Goal: Book appointment/travel/reservation

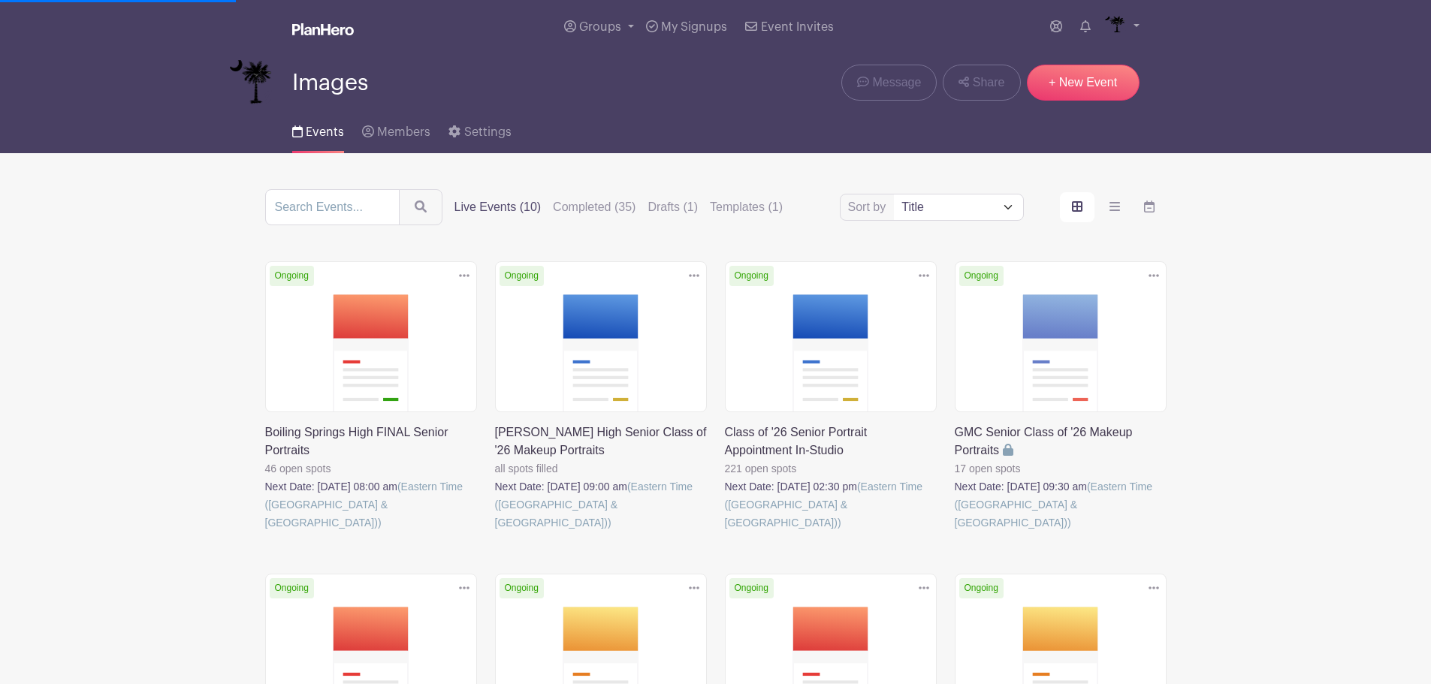
click at [725, 532] on link at bounding box center [725, 532] width 0 height 0
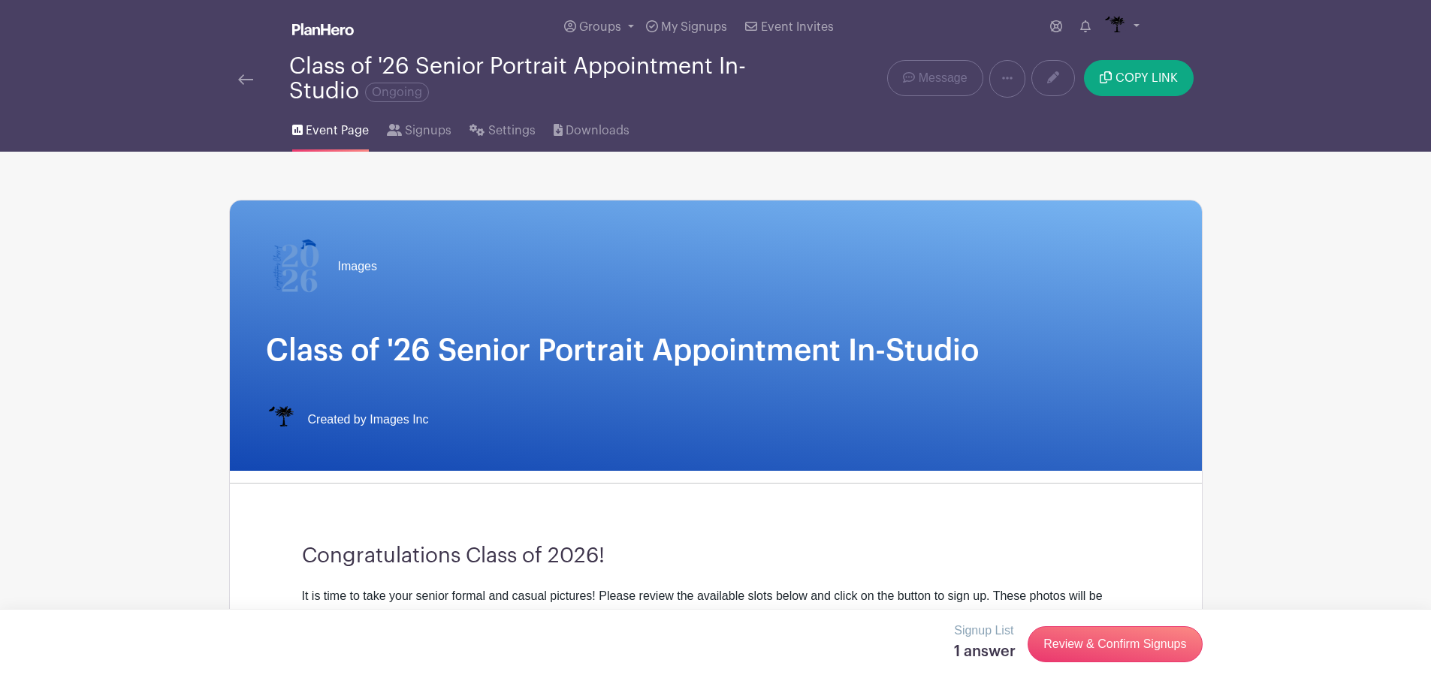
click at [243, 80] on img at bounding box center [245, 79] width 15 height 11
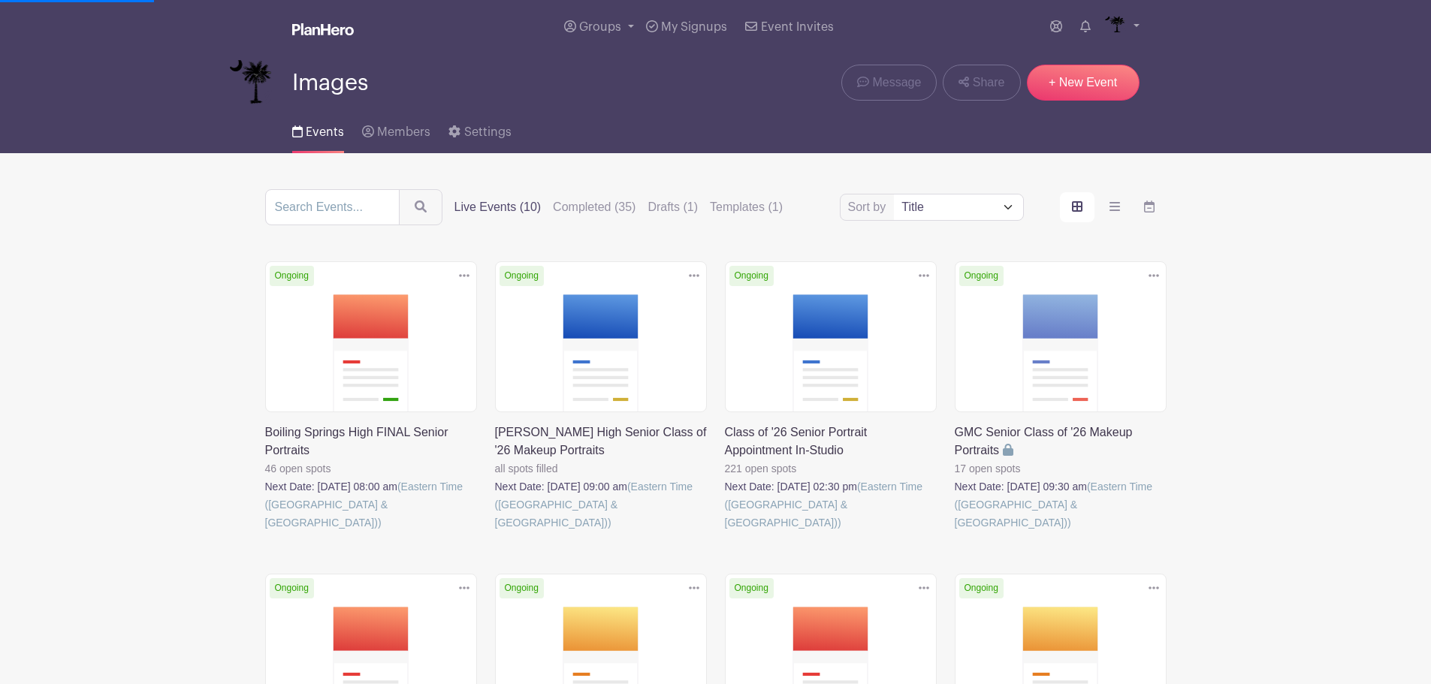
click at [495, 532] on link at bounding box center [495, 532] width 0 height 0
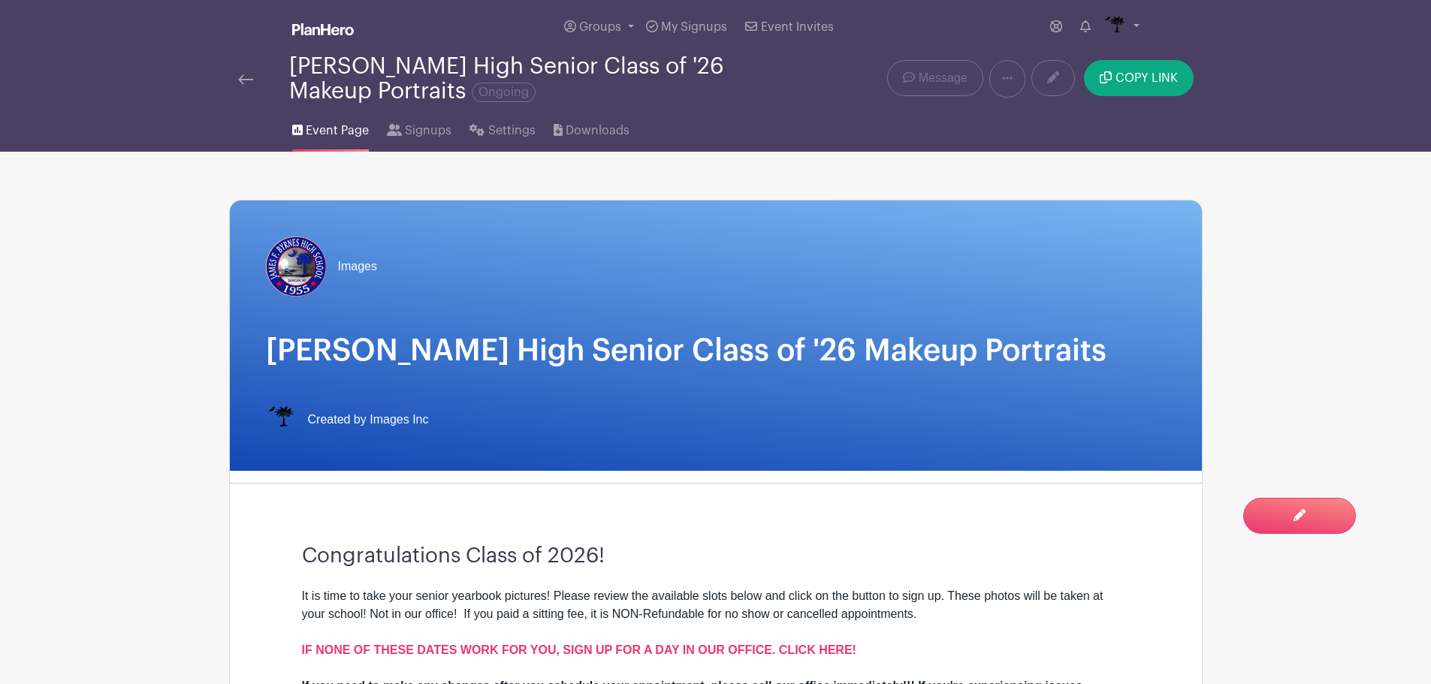
click at [245, 86] on link at bounding box center [245, 79] width 15 height 18
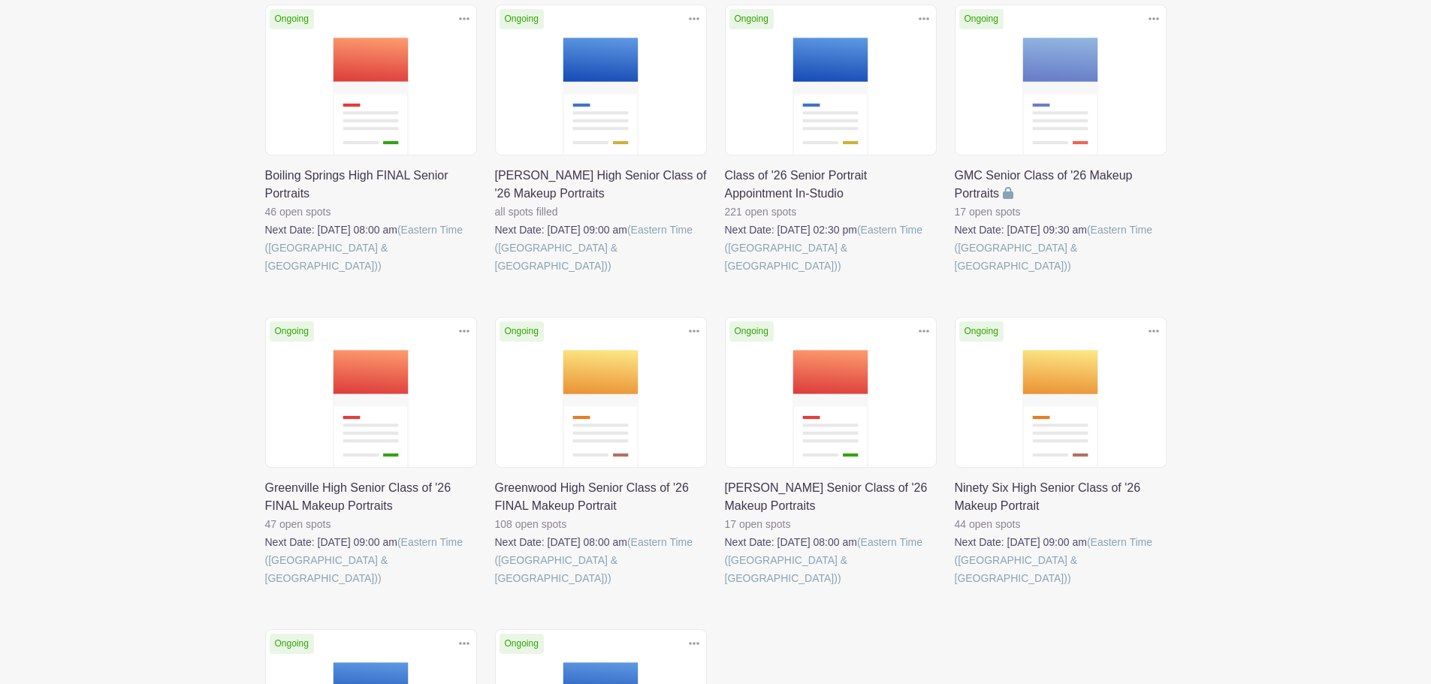
scroll to position [300, 0]
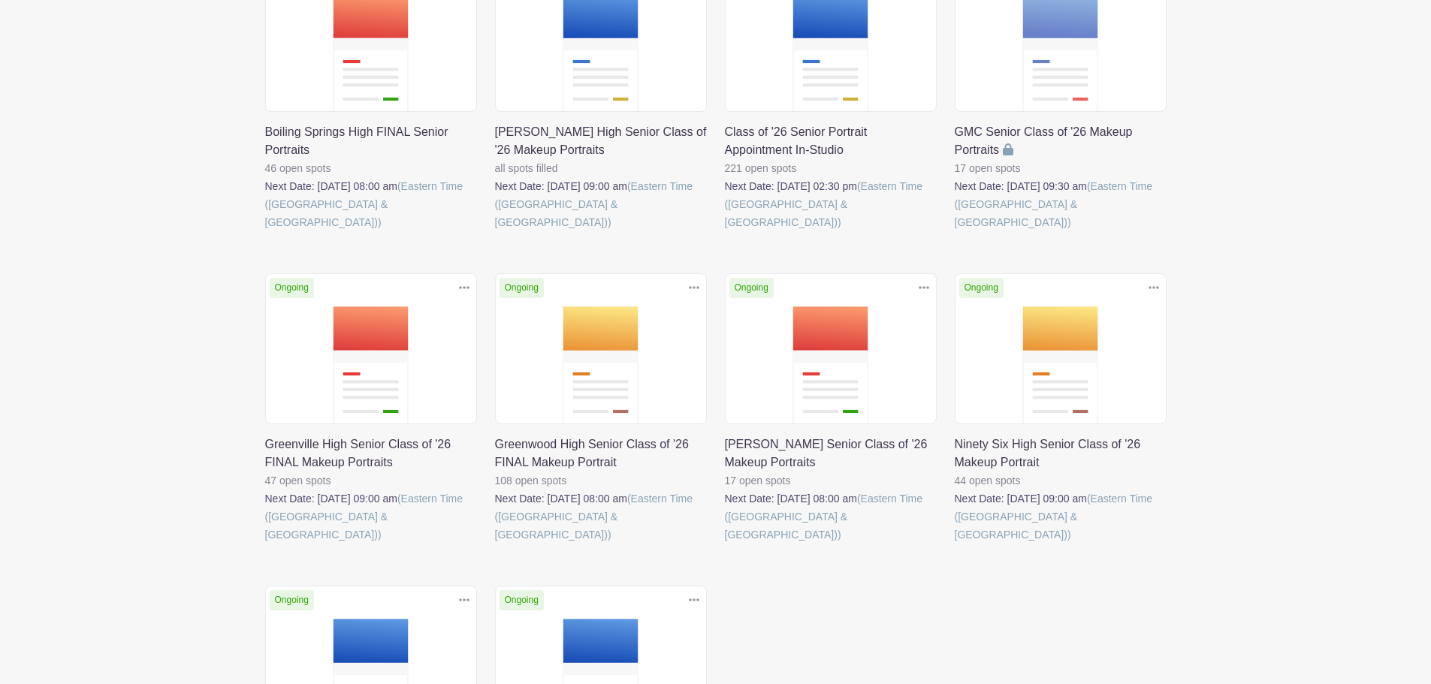
click at [725, 544] on link at bounding box center [725, 544] width 0 height 0
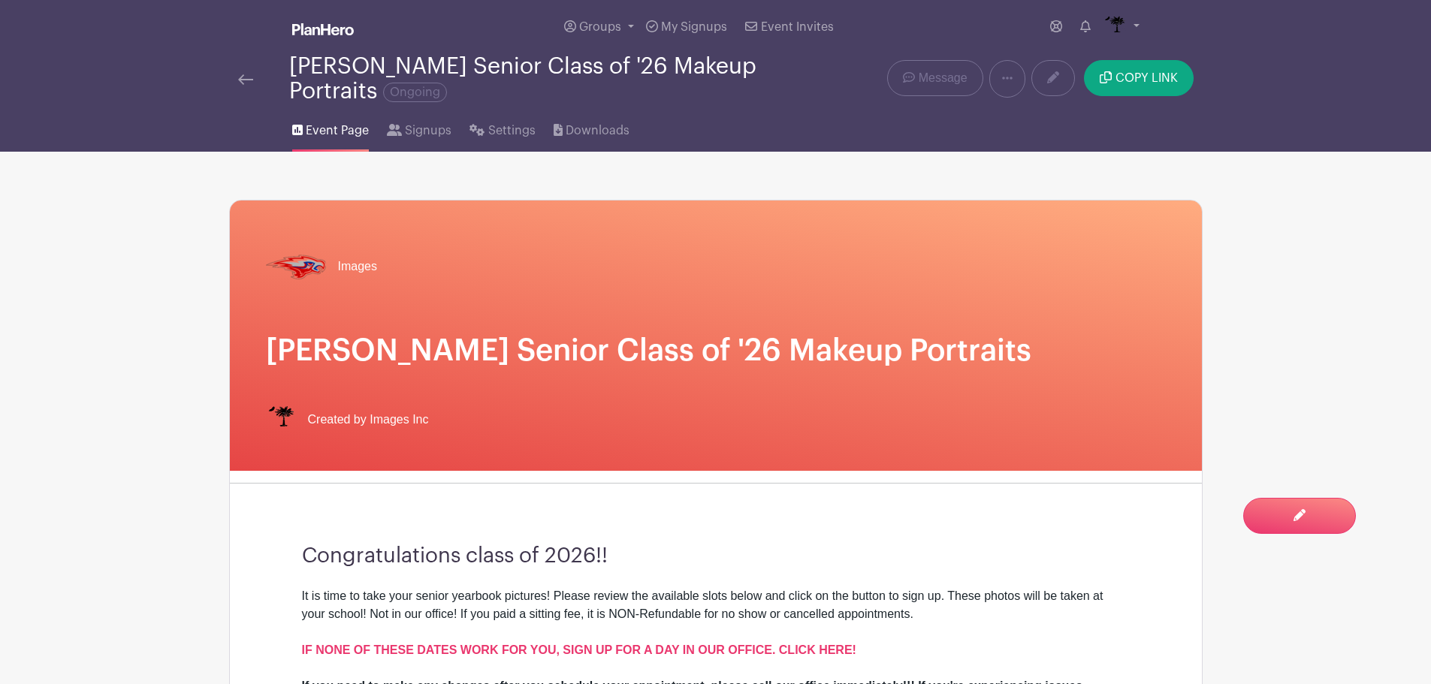
click at [983, 62] on div "Message" at bounding box center [934, 79] width 95 height 38
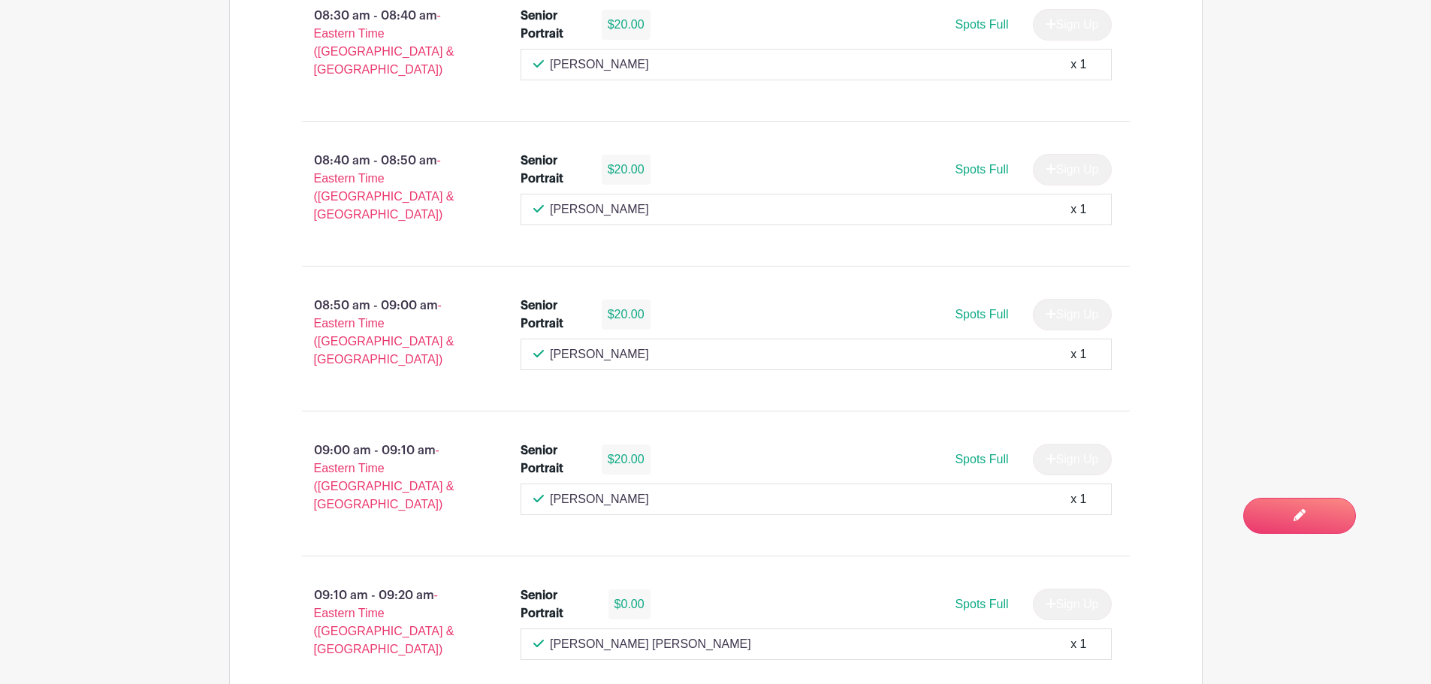
scroll to position [1510, 0]
